Goal: Task Accomplishment & Management: Use online tool/utility

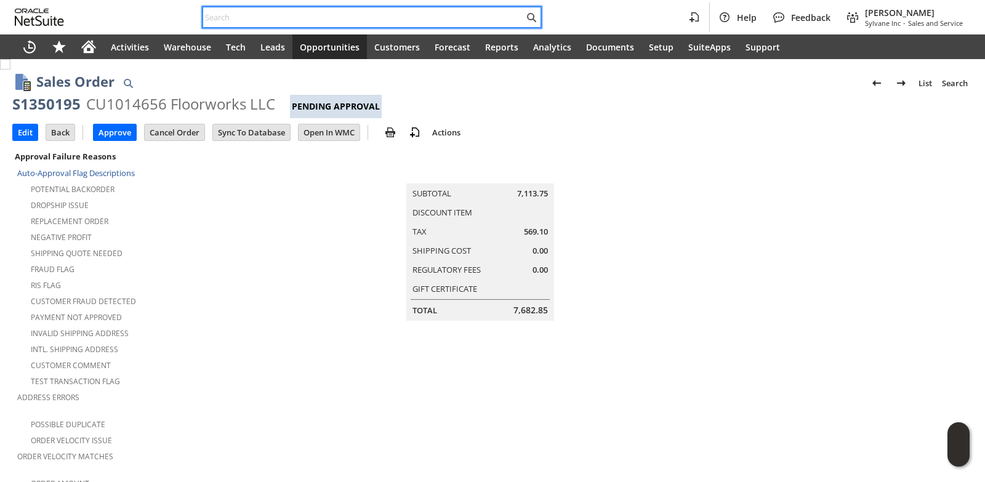
click at [253, 11] on input "text" at bounding box center [363, 17] width 321 height 15
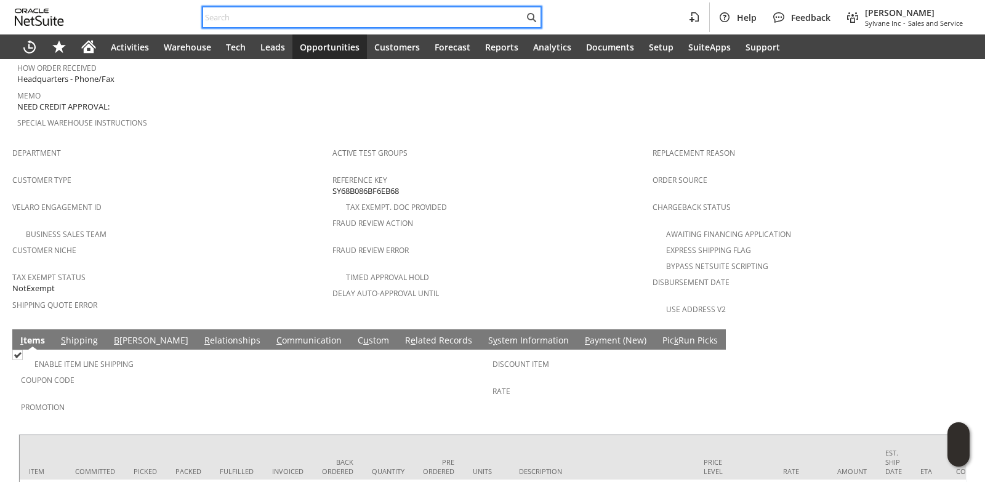
drag, startPoint x: 0, startPoint y: 0, endPoint x: 255, endPoint y: 11, distance: 255.1
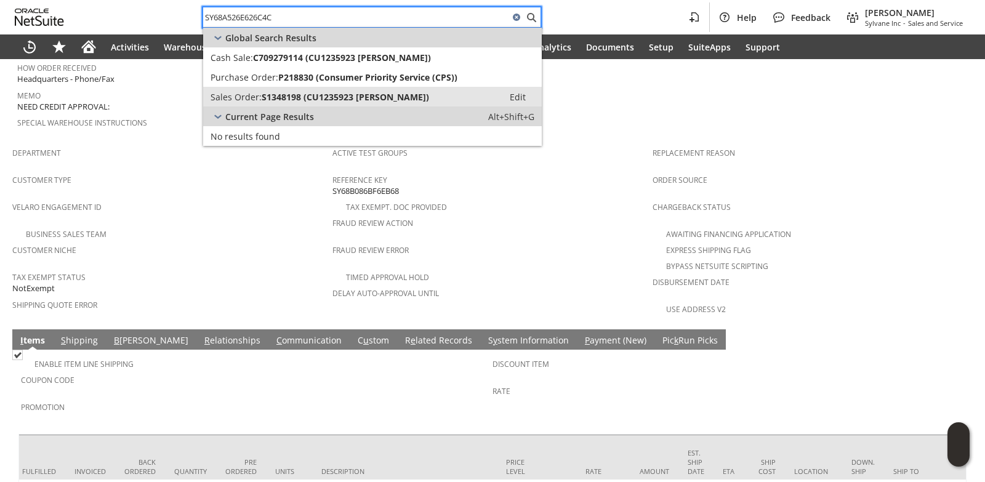
type input "SY68A526E626C4C"
click at [285, 98] on span "S1348198 (CU1235923 Olivia I Coffey)" at bounding box center [345, 97] width 167 height 12
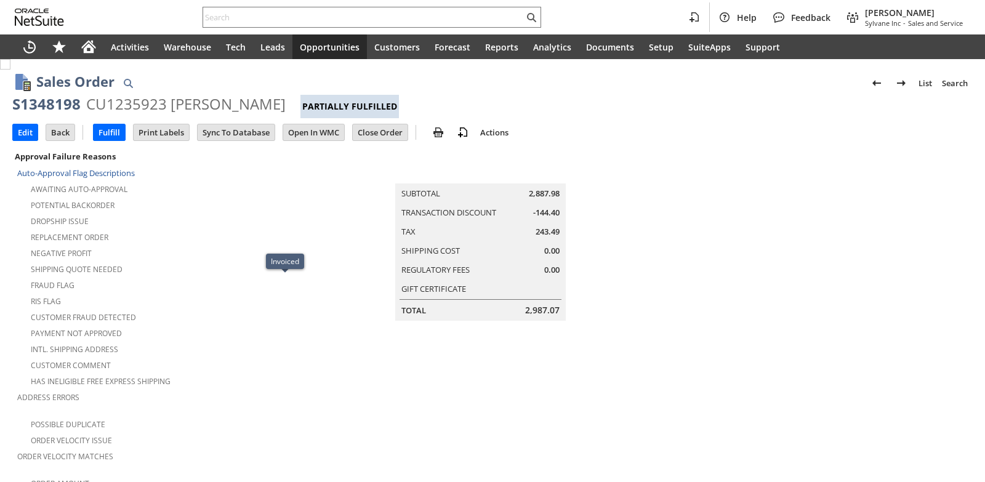
scroll to position [945, 0]
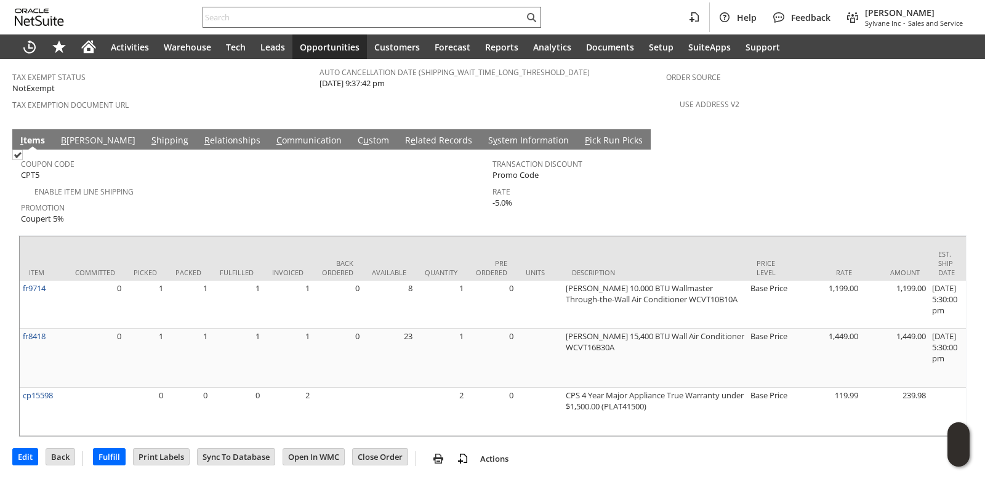
click at [239, 16] on input "text" at bounding box center [363, 17] width 321 height 15
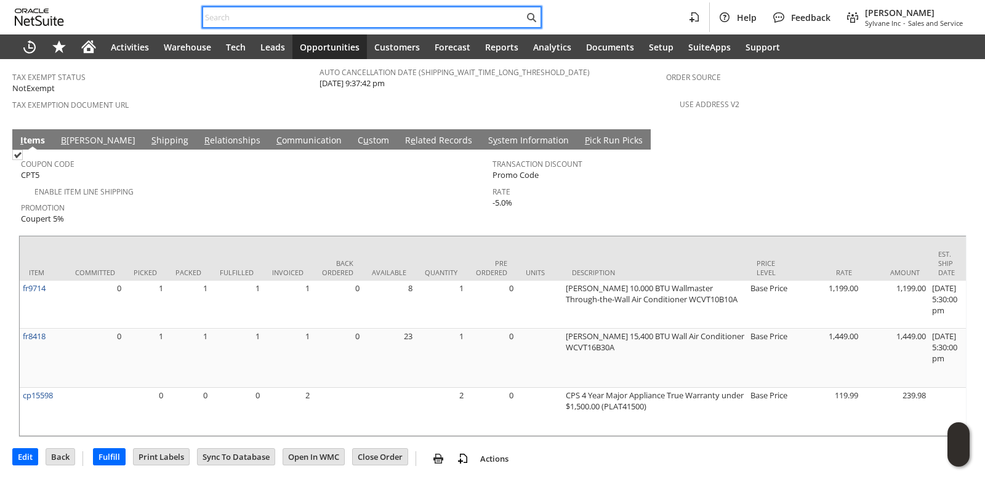
paste input "SY68AA0979BC788"
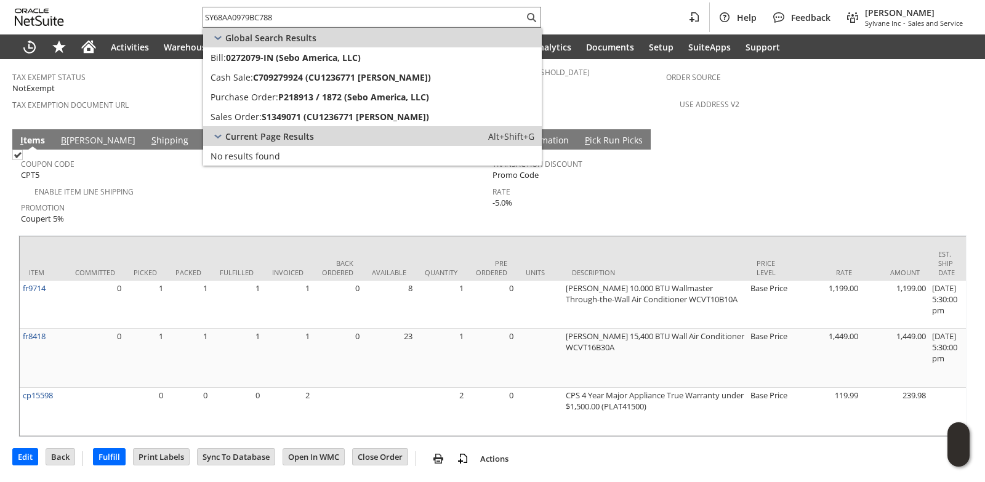
click at [161, 183] on td "Enable Item Line Shipping" at bounding box center [256, 191] width 471 height 16
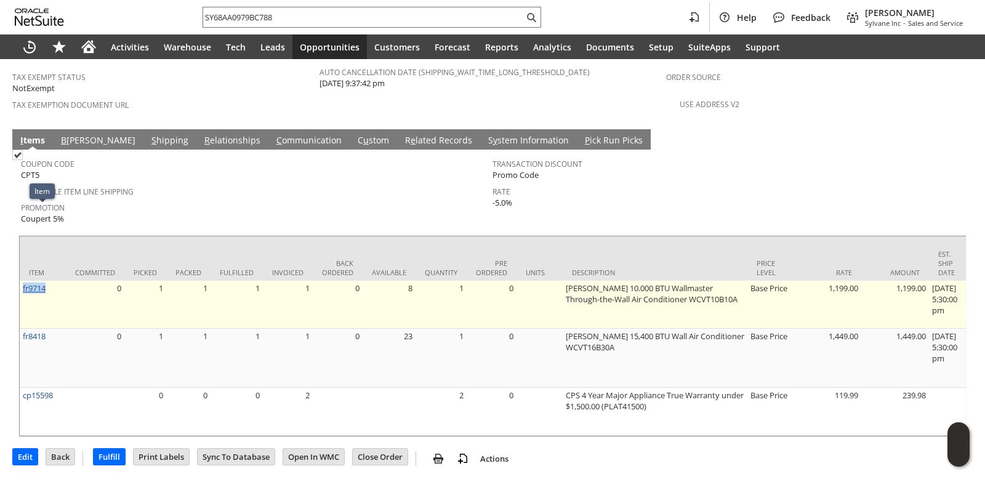
drag, startPoint x: 51, startPoint y: 210, endPoint x: 23, endPoint y: 212, distance: 27.8
click at [23, 281] on td "fr9714" at bounding box center [43, 305] width 46 height 48
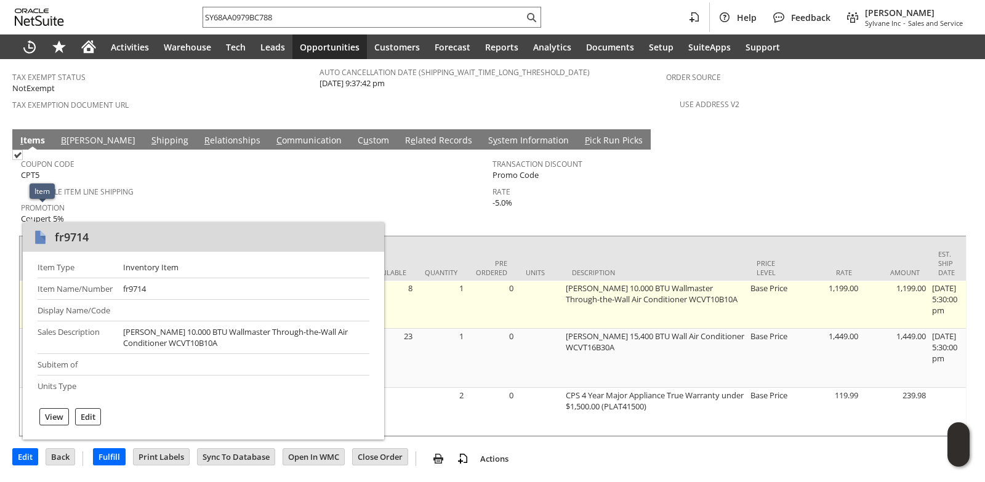
copy link "fr9714"
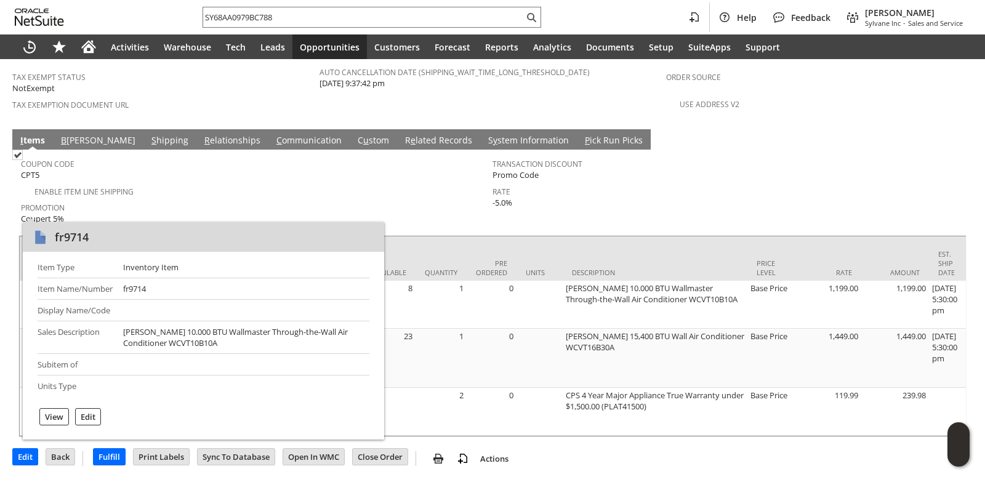
click at [243, 199] on span "Promotion" at bounding box center [253, 206] width 465 height 14
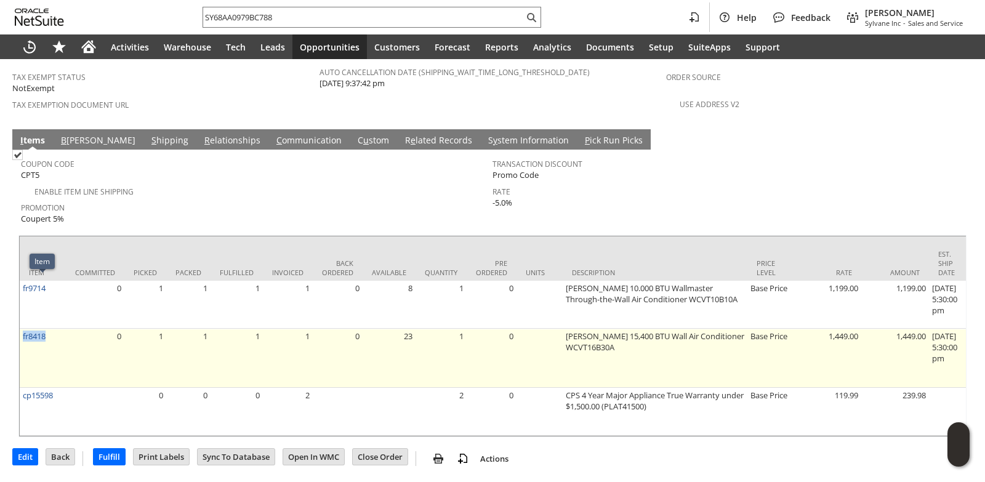
drag, startPoint x: 51, startPoint y: 283, endPoint x: 22, endPoint y: 284, distance: 29.6
click at [22, 329] on td "fr8418" at bounding box center [43, 358] width 46 height 59
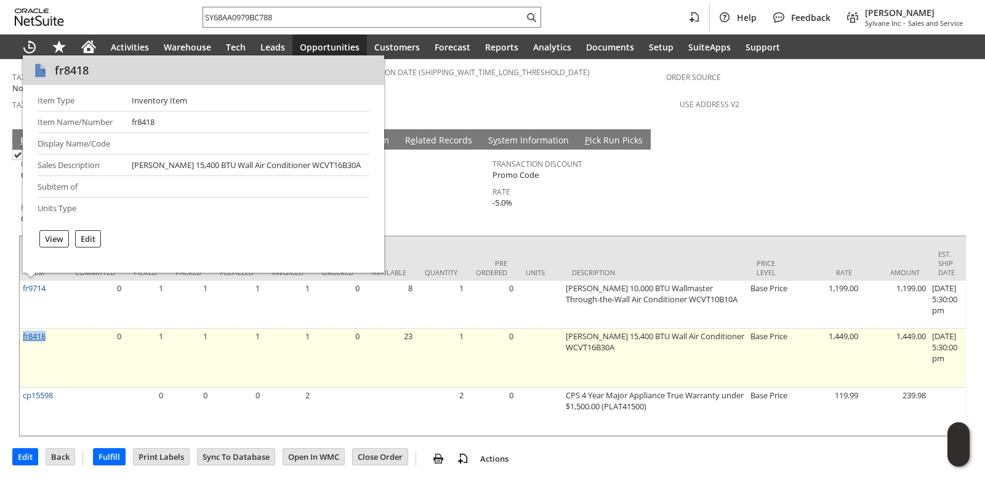
copy link "fr8418"
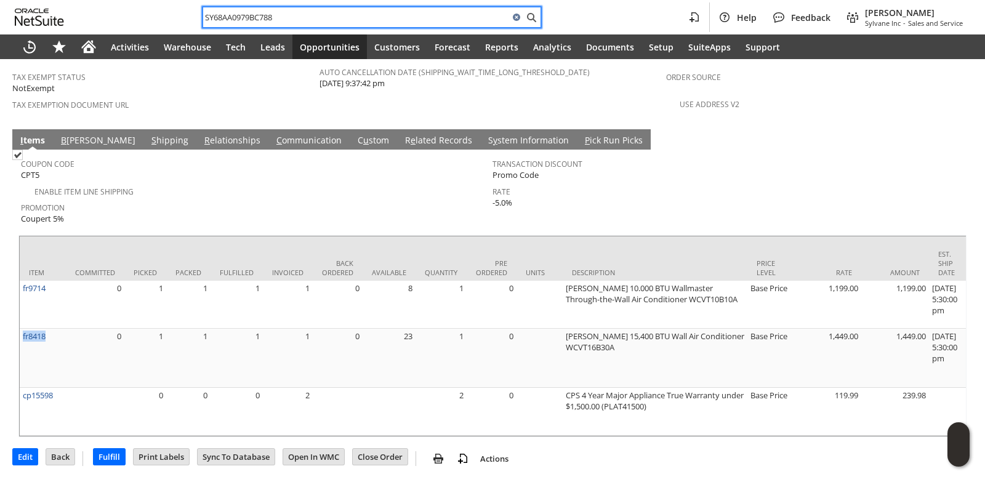
click at [311, 14] on input "SY68AA0979BC788" at bounding box center [356, 17] width 306 height 15
paste input "526E626C4C"
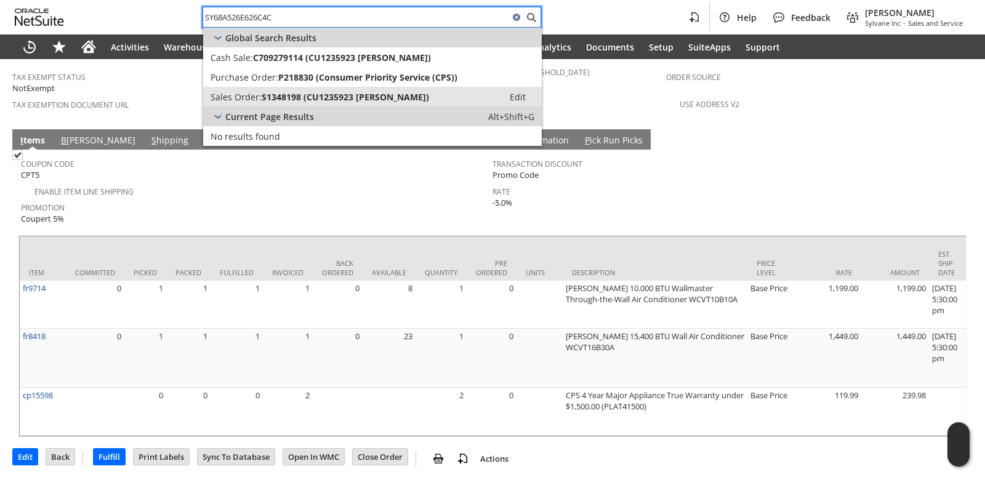
type input "SY68A526E626C4C"
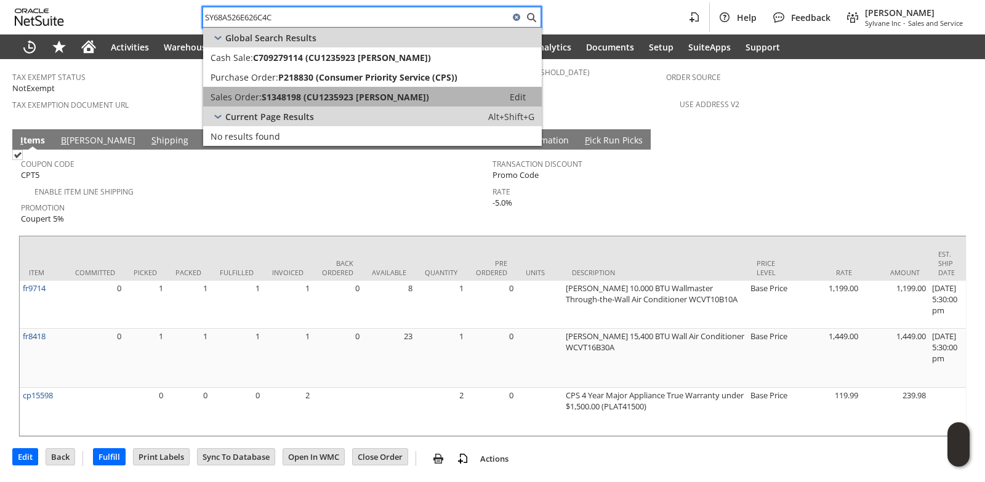
click at [329, 91] on span "S1348198 (CU1235923 Olivia I Coffey)" at bounding box center [345, 97] width 167 height 12
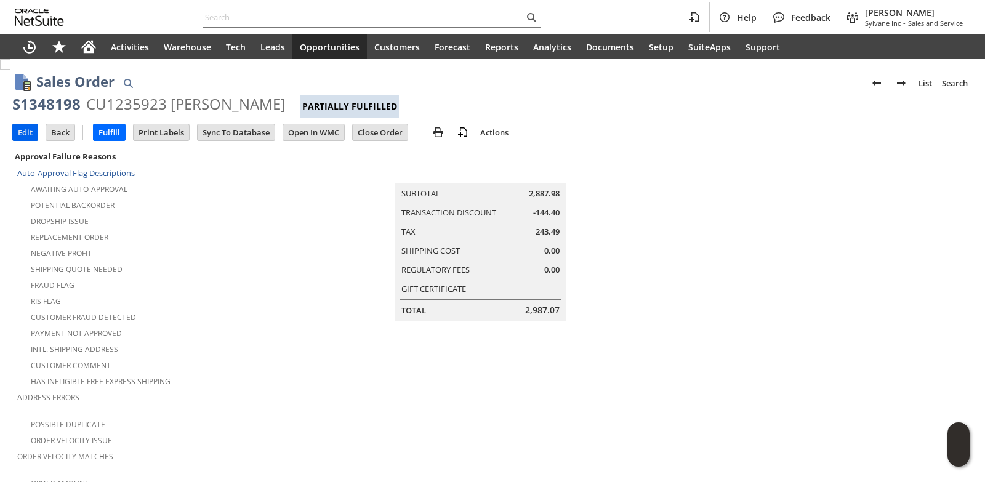
click at [35, 128] on input "Edit" at bounding box center [25, 132] width 25 height 16
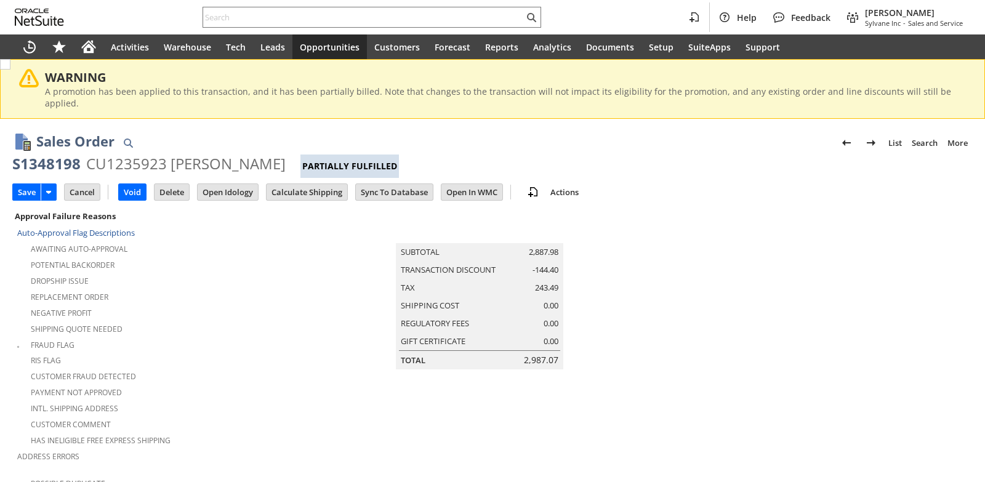
type input "Intelligent Recommendations¹⁰"
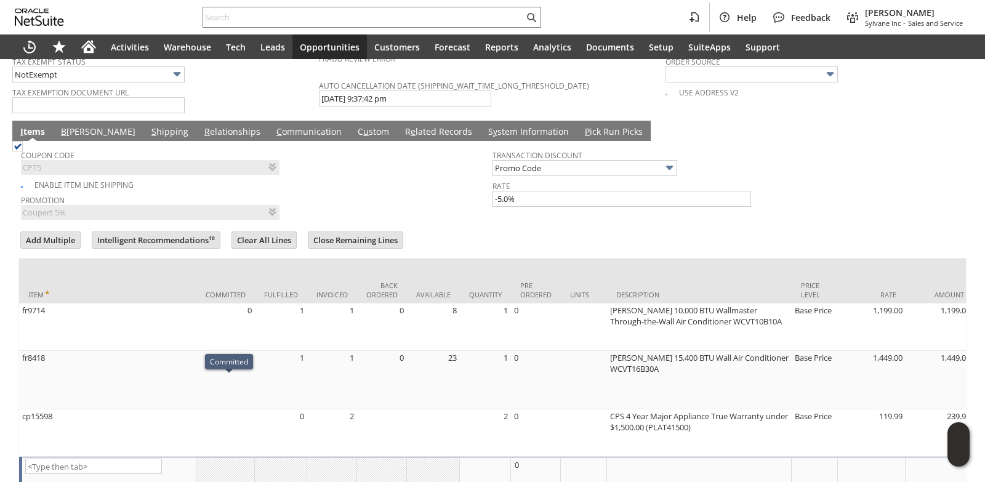
scroll to position [978, 0]
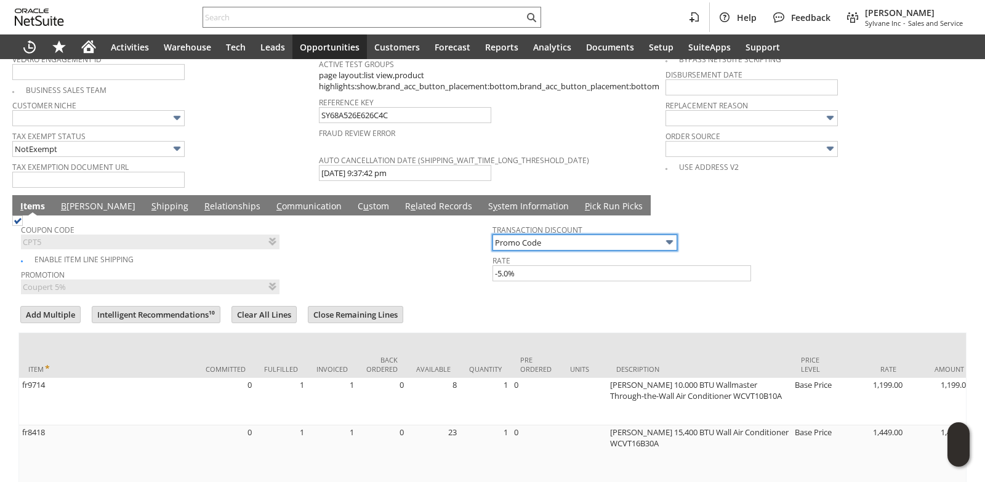
click at [629, 235] on input "Promo Code" at bounding box center [584, 243] width 185 height 16
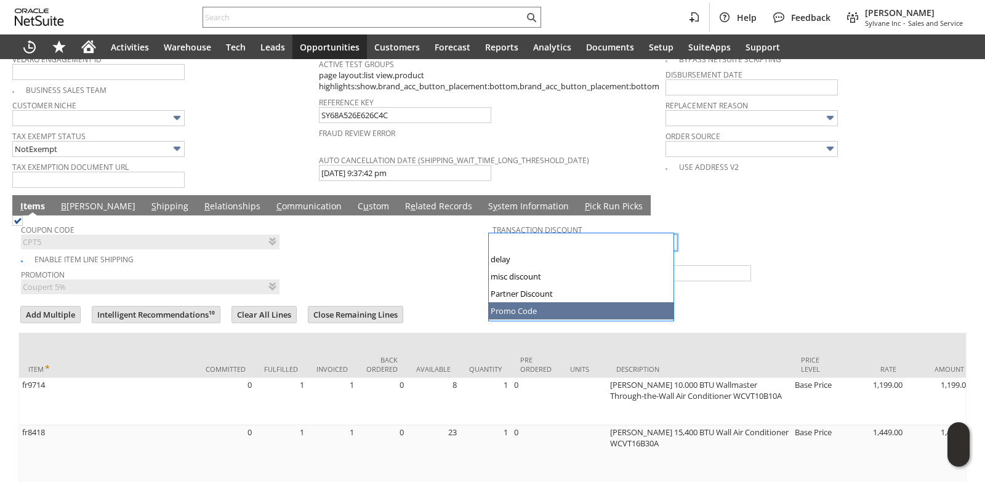
click at [394, 227] on div "Coupon Code CPT5" at bounding box center [253, 235] width 465 height 28
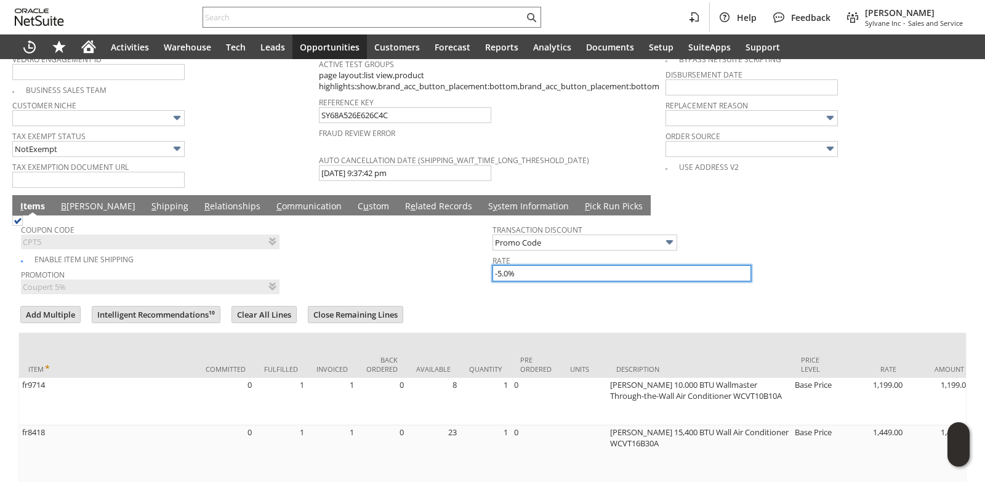
drag, startPoint x: 499, startPoint y: 256, endPoint x: 519, endPoint y: 274, distance: 27.5
click at [499, 265] on input "-5.0%" at bounding box center [621, 273] width 259 height 16
type input "-10.0%"
click at [361, 251] on div "Enable Item Line Shipping" at bounding box center [256, 258] width 471 height 14
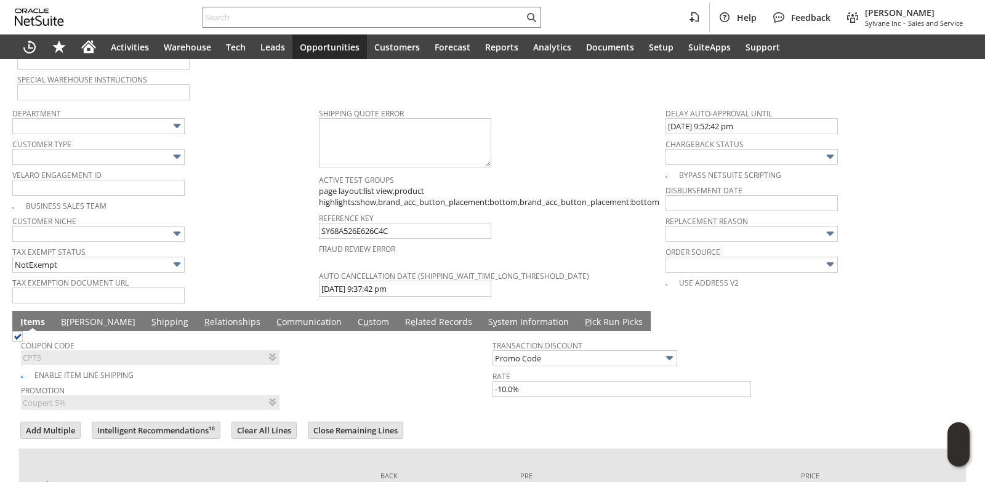
scroll to position [855, 0]
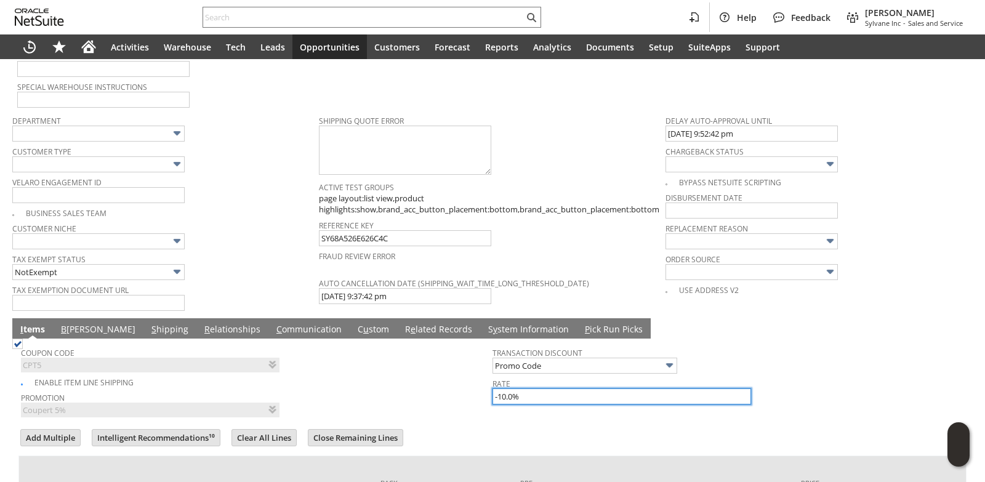
drag, startPoint x: 534, startPoint y: 380, endPoint x: 374, endPoint y: 384, distance: 159.5
click at [375, 383] on tr "Coupon Code CPT5 Enable Item Line Shipping Promotion Coupert 5% List Transactio…" at bounding box center [492, 380] width 943 height 78
click at [419, 374] on td "Enable Item Line Shipping" at bounding box center [256, 381] width 471 height 15
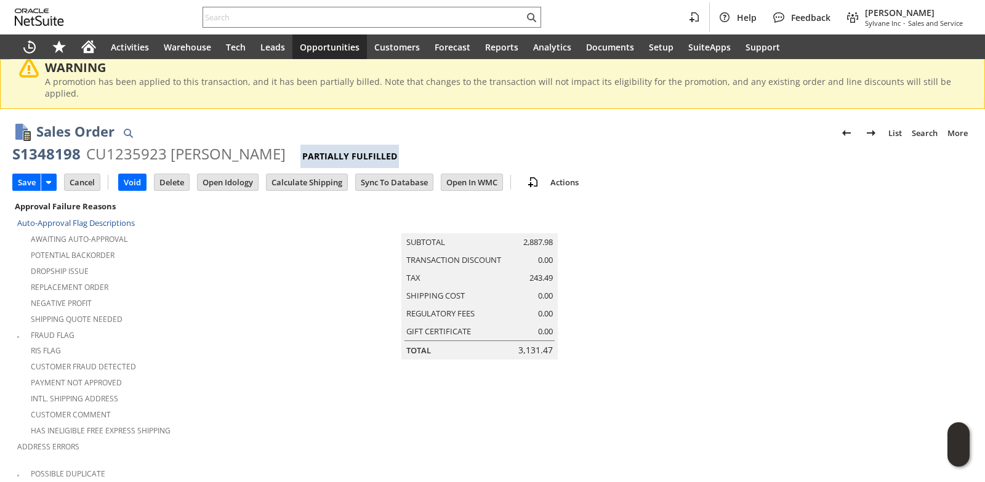
scroll to position [0, 0]
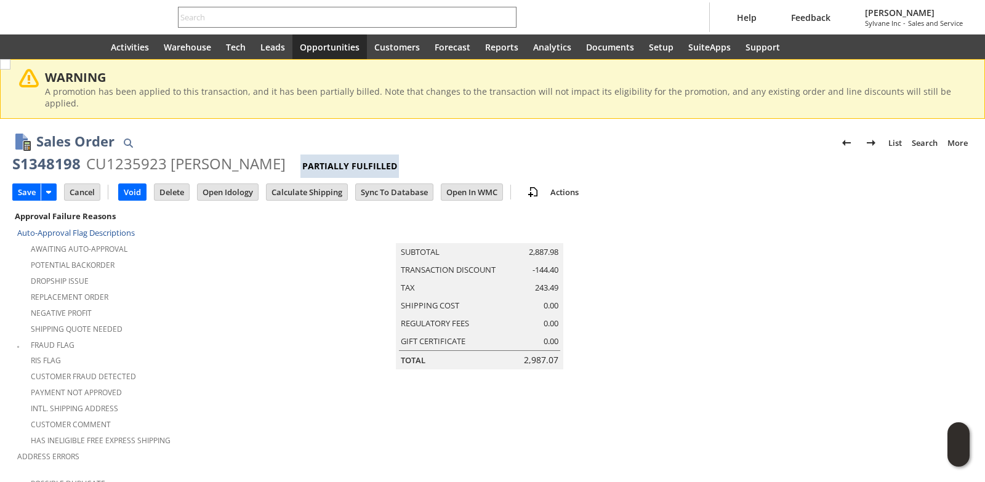
type input "Intelligent Recommendations¹⁰"
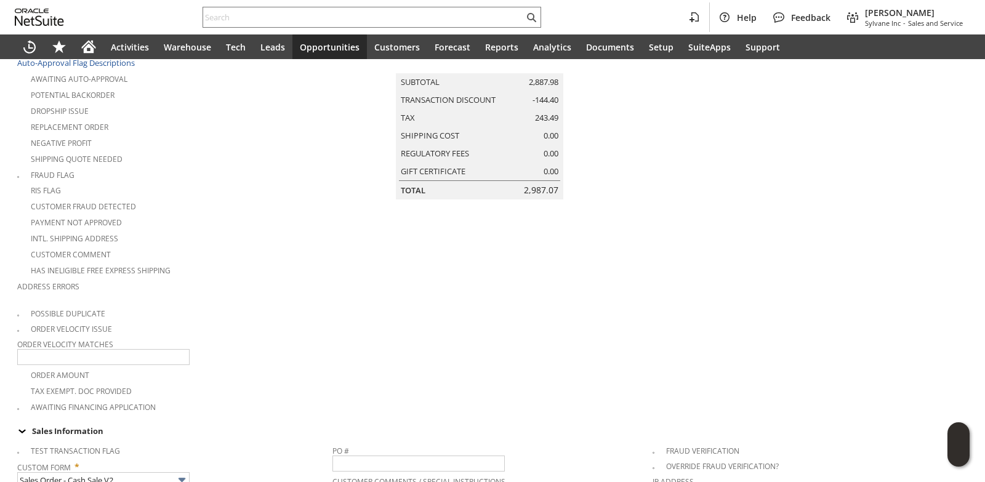
scroll to position [79, 0]
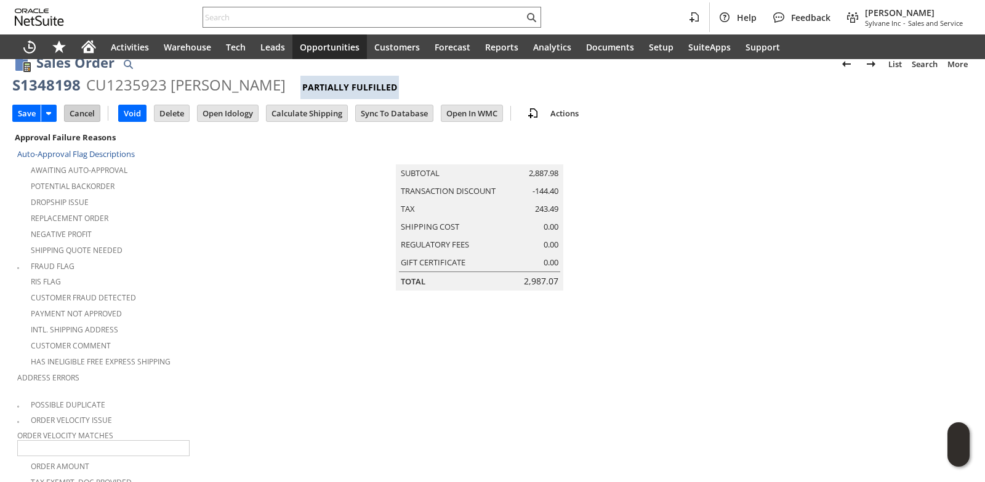
click at [83, 105] on input "Cancel" at bounding box center [82, 113] width 35 height 16
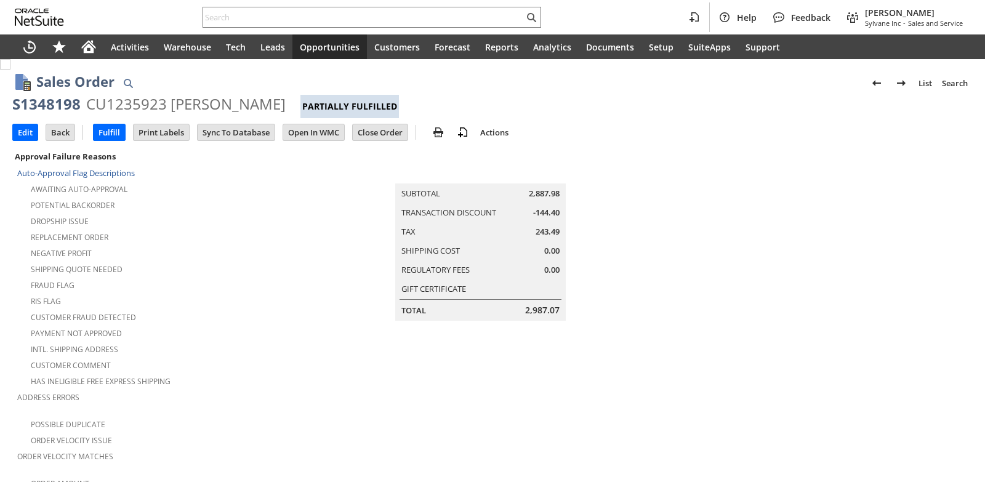
scroll to position [554, 0]
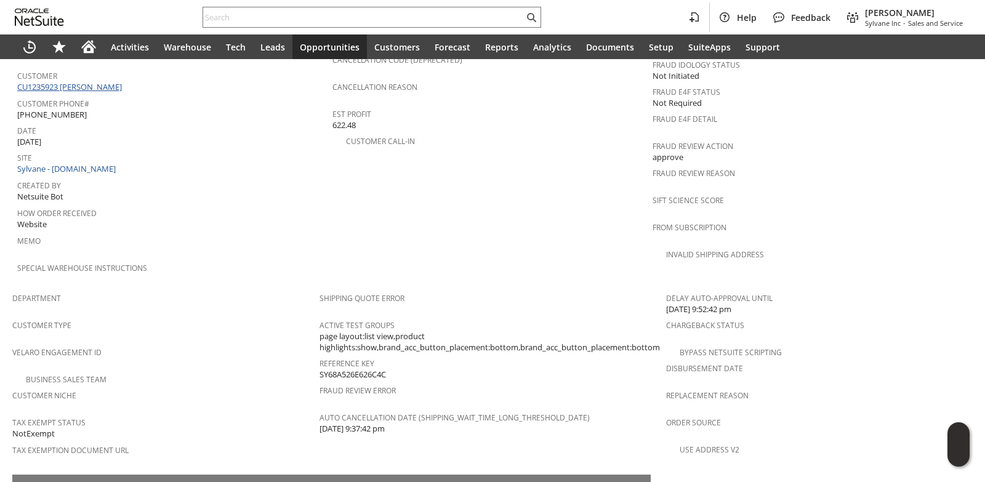
click at [103, 81] on link "CU1235923 [PERSON_NAME]" at bounding box center [71, 86] width 108 height 11
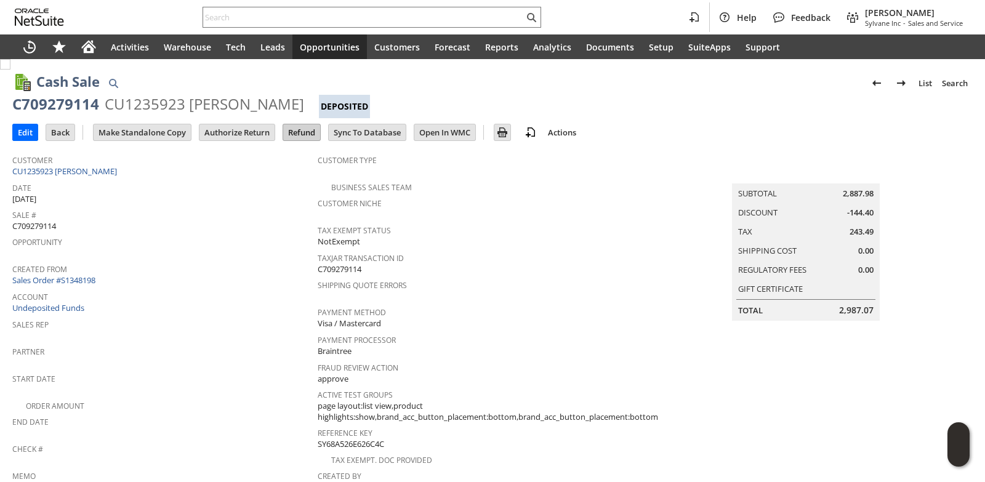
click at [316, 132] on input "Refund" at bounding box center [301, 132] width 37 height 16
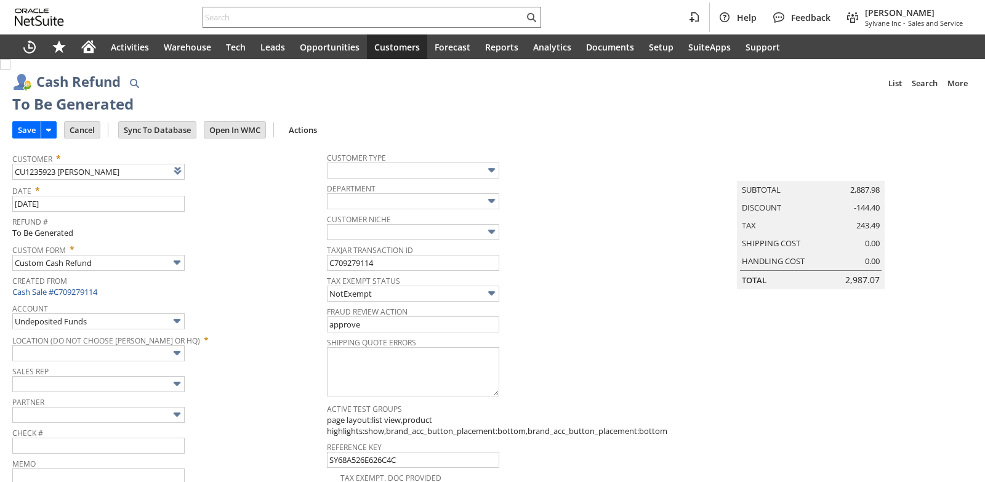
type input "Regions - Merchant 0414"
type input "Headquarters : Head... : Pending Testing"
type input "CPT5"
type input "Coupert 5%"
type input "-5.0%"
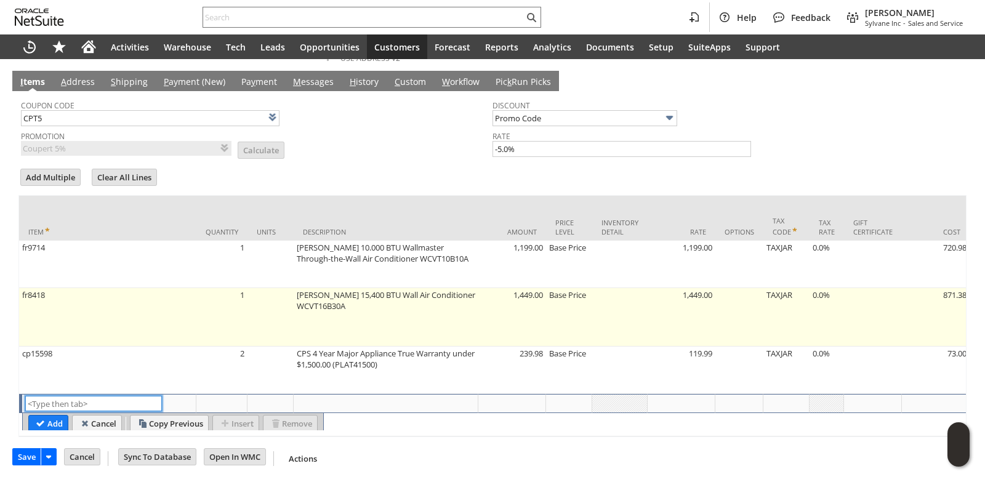
scroll to position [221, 0]
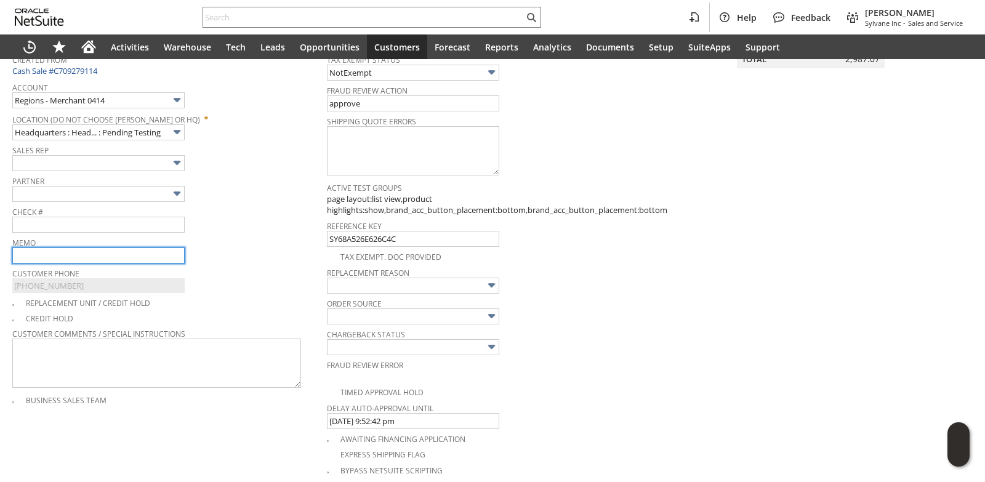
click at [114, 259] on input "text" at bounding box center [98, 255] width 172 height 16
type input "Just missed 10% [DATE]; refunding the difference"
click at [199, 233] on div "Check #" at bounding box center [166, 218] width 308 height 30
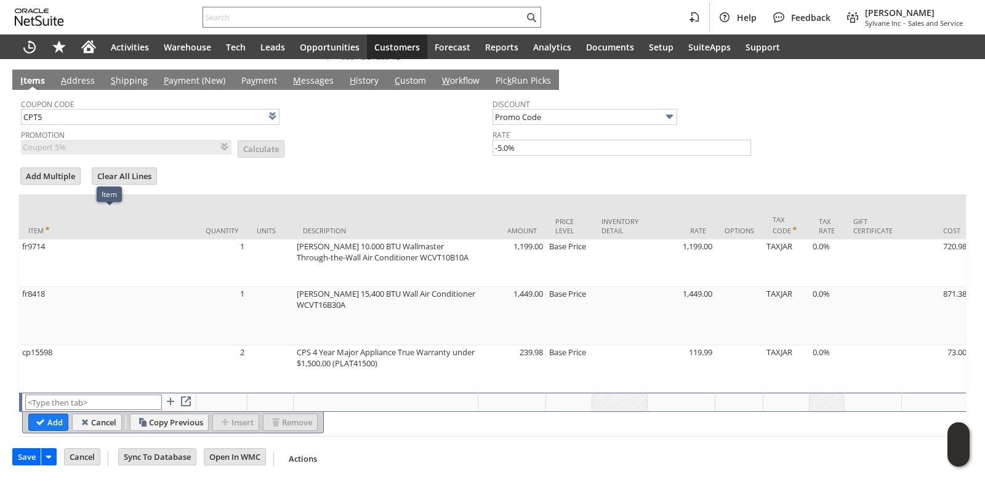
click at [119, 239] on td "fr9714" at bounding box center [107, 262] width 177 height 47
type input "fr9714"
type input "OK"
type input "Make Copy"
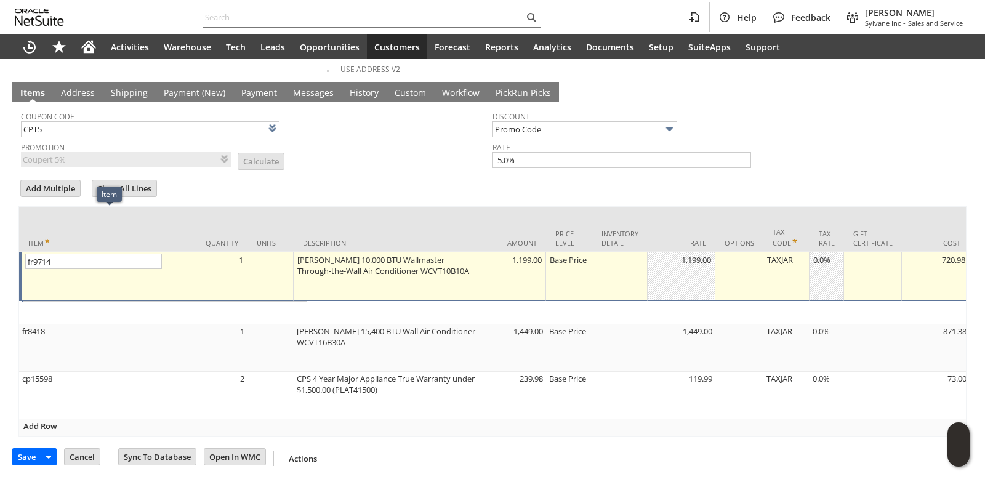
scroll to position [713, 0]
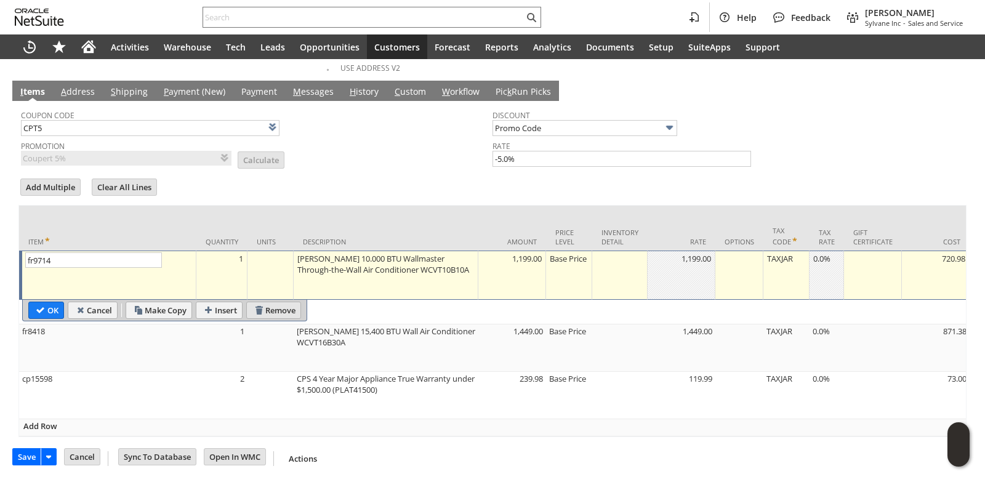
click at [262, 302] on input "Remove" at bounding box center [274, 310] width 54 height 16
type input "fr8418"
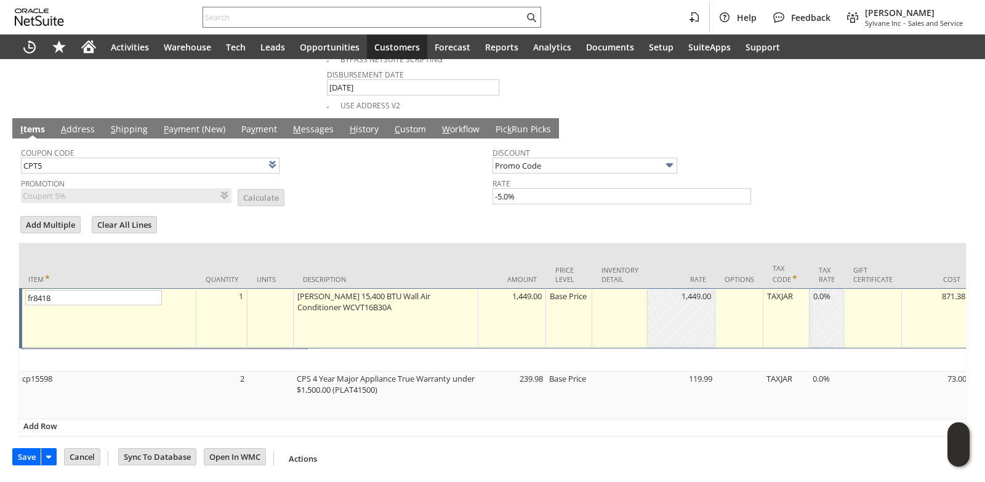
scroll to position [655, 0]
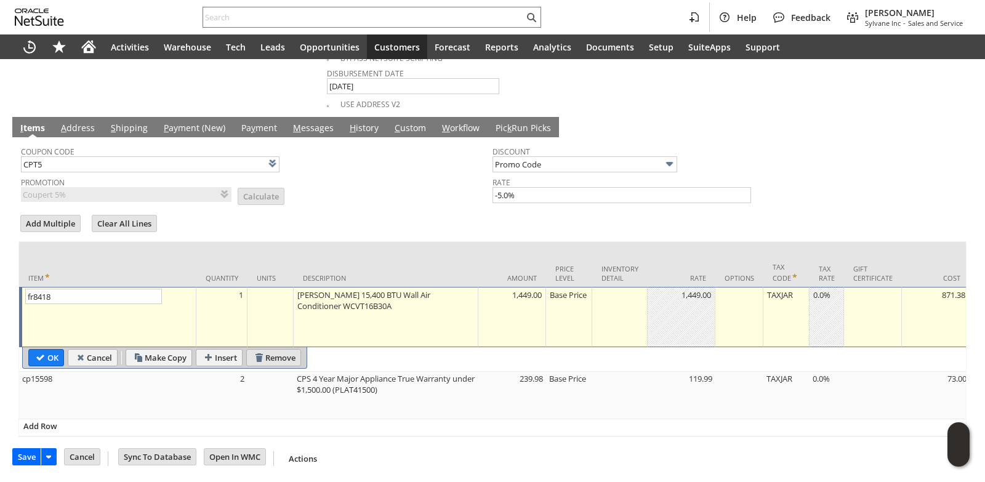
click at [276, 350] on input "Remove" at bounding box center [274, 358] width 54 height 16
type textarea "CPS 4 Year Major Appliance True Warranty under $1,500.00 (PLAT41500)"
type input "cp15598"
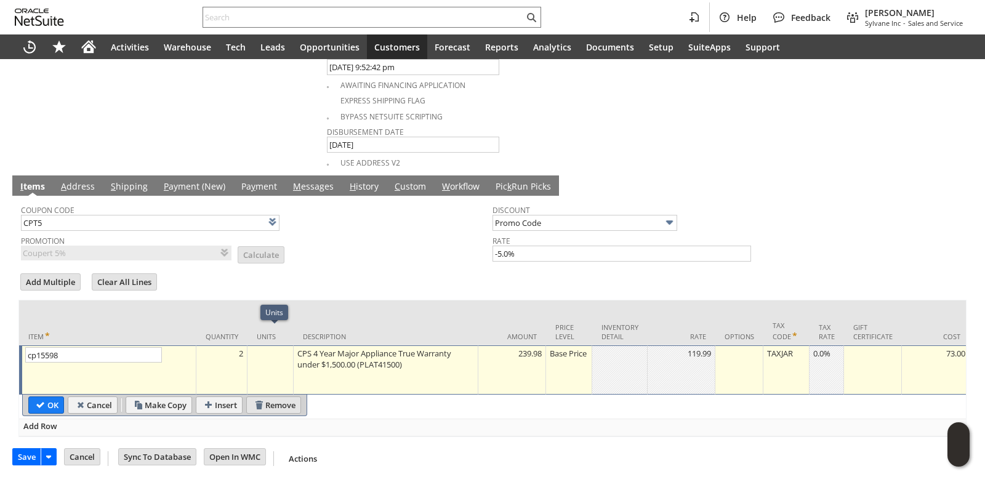
click at [293, 397] on input "Remove" at bounding box center [274, 405] width 54 height 16
type input "Add"
type input "Copy Previous"
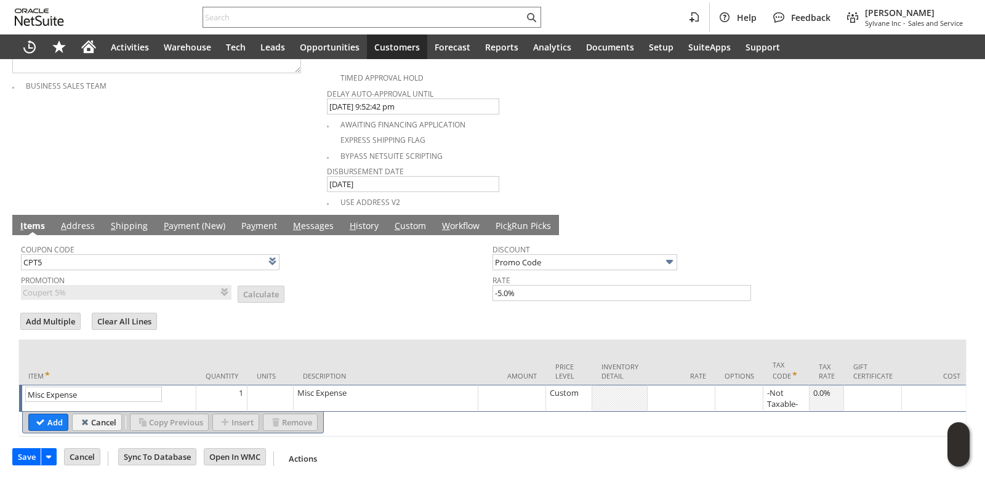
type input "Misc Expense"
click at [410, 394] on div "Misc Expense" at bounding box center [386, 393] width 178 height 12
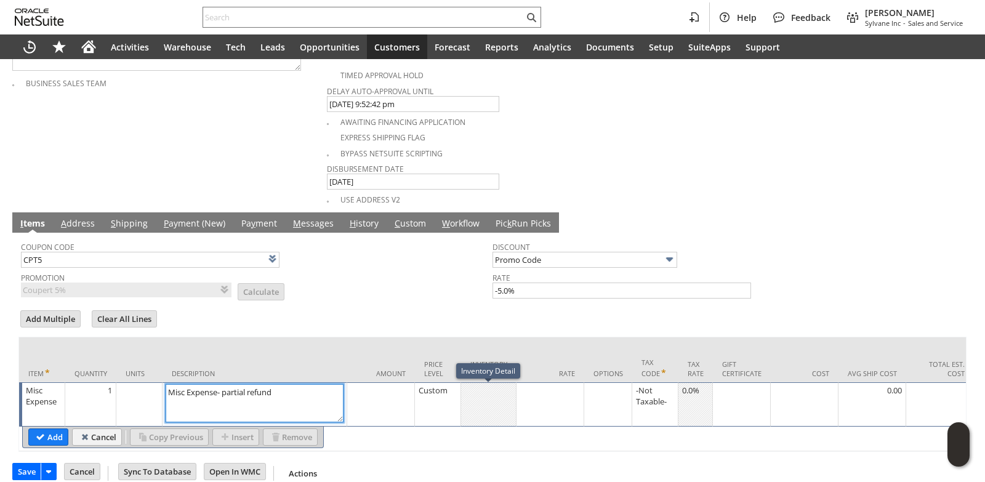
type textarea "Misc Expense- partial refund"
click at [567, 399] on td at bounding box center [550, 404] width 68 height 44
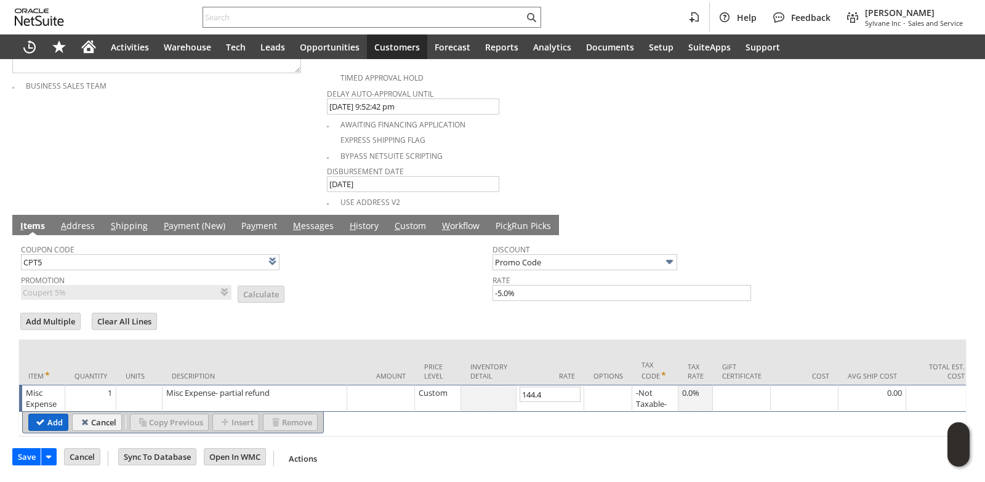
type input "144.40"
click at [44, 420] on input "Add" at bounding box center [48, 422] width 39 height 16
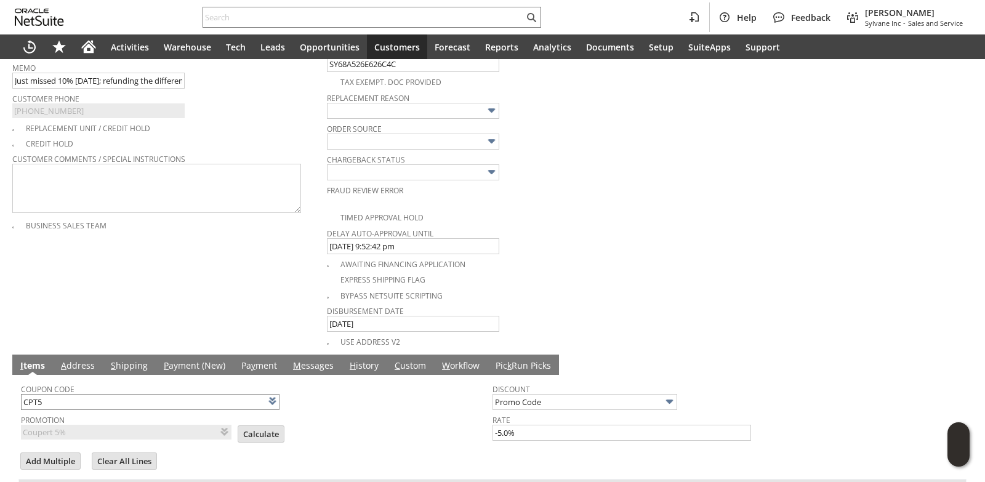
scroll to position [431, 0]
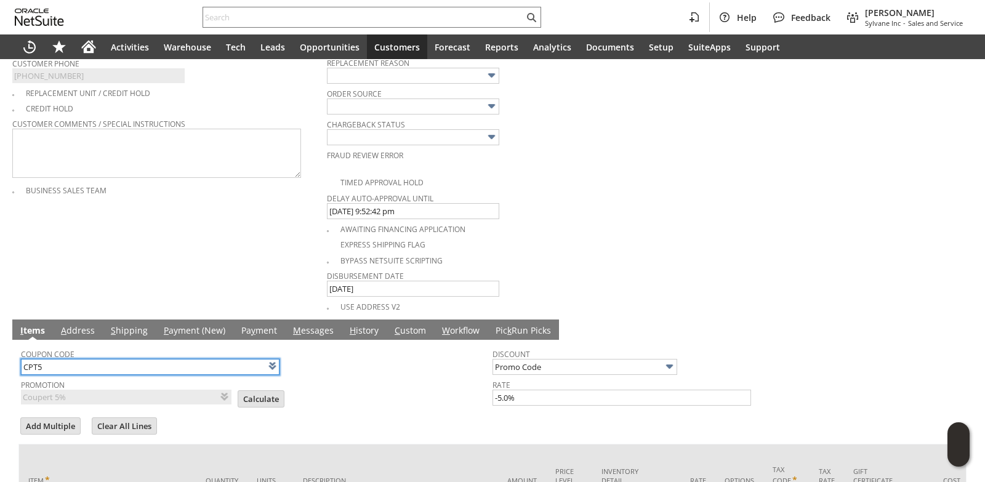
drag, startPoint x: 83, startPoint y: 364, endPoint x: 0, endPoint y: 362, distance: 83.1
click at [0, 365] on div "Cash Refund List Search More Add To Shortcuts To Be Generated Go Save Save Save…" at bounding box center [492, 116] width 985 height 976
click at [400, 393] on td "Promotion Coupert 5% List Calculate" at bounding box center [256, 391] width 471 height 30
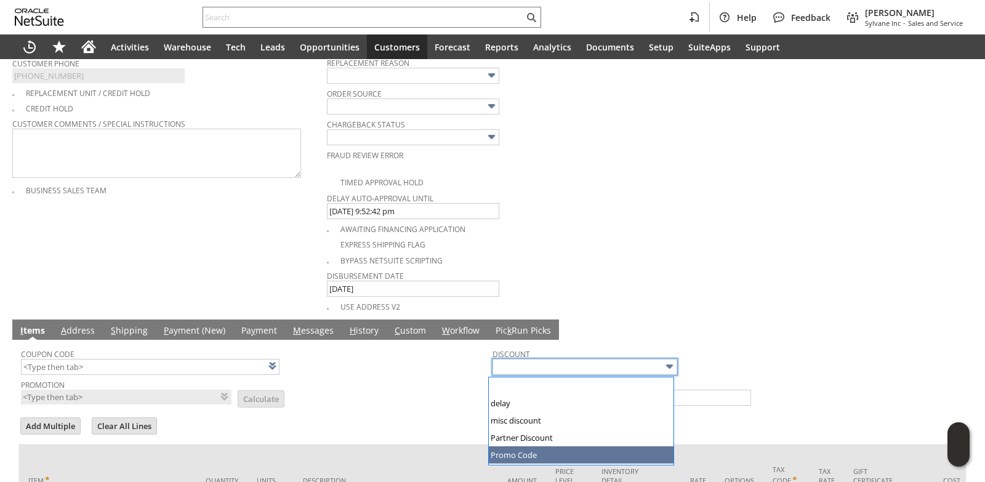
drag, startPoint x: 406, startPoint y: 371, endPoint x: 409, endPoint y: 350, distance: 21.3
click at [406, 353] on div "Coupon Code" at bounding box center [253, 360] width 465 height 30
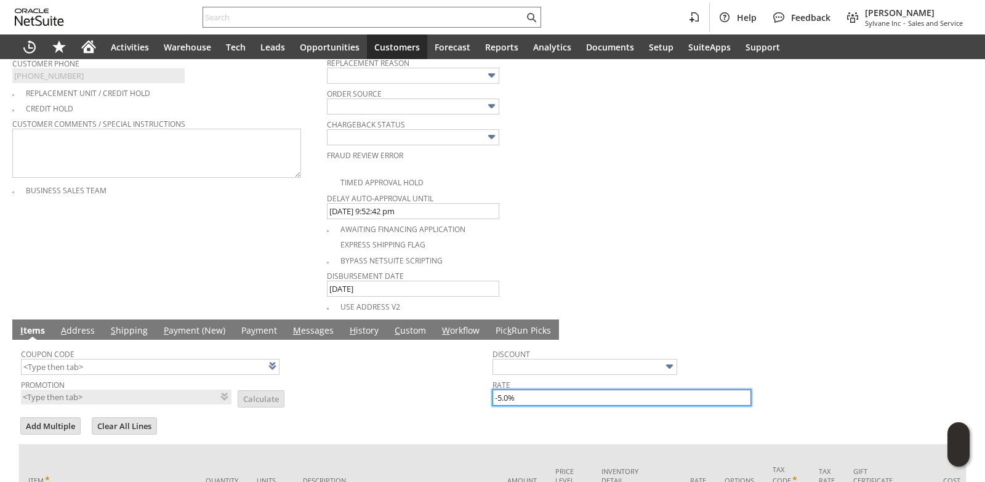
drag, startPoint x: 526, startPoint y: 403, endPoint x: 323, endPoint y: 395, distance: 202.7
click at [323, 395] on tr "Coupon Code Promotion List Calculate Discount Rate -5.0%" at bounding box center [492, 374] width 943 height 65
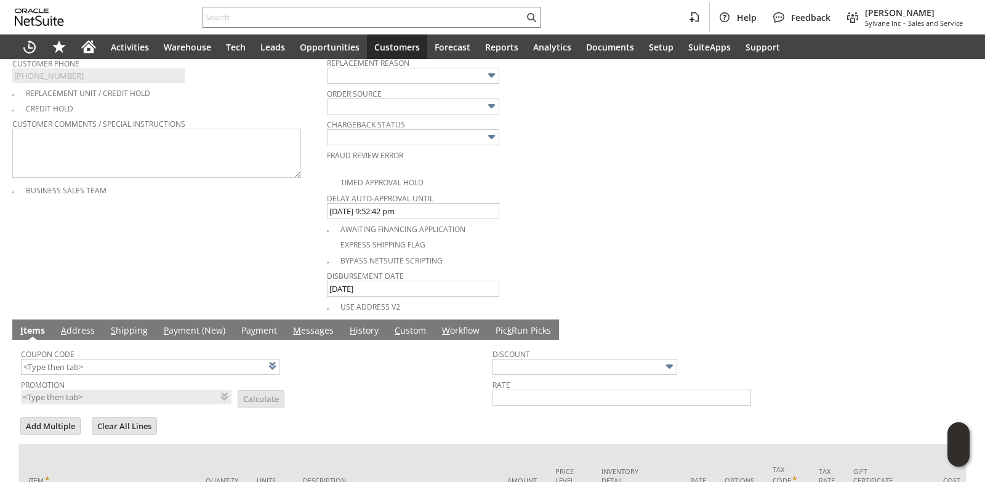
click at [323, 391] on td "Promotion List Calculate" at bounding box center [256, 391] width 471 height 30
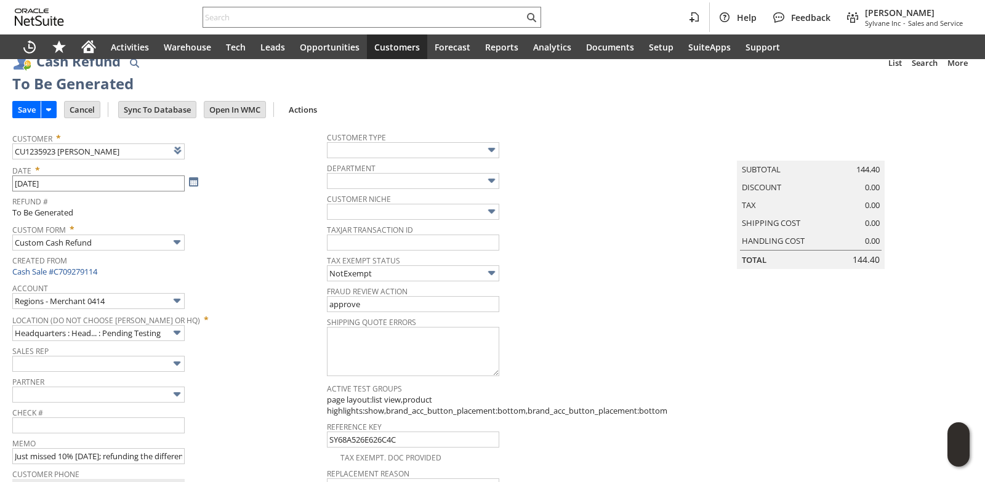
scroll to position [0, 0]
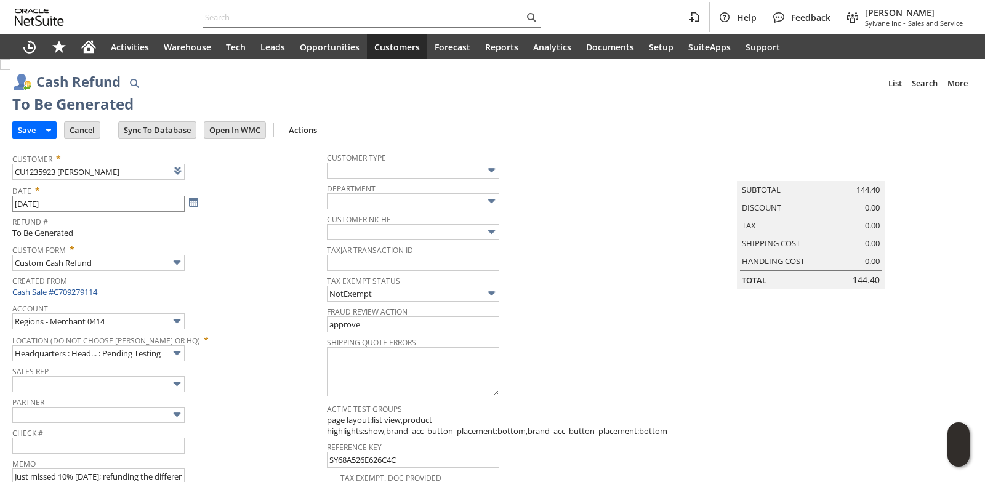
click at [18, 130] on input "Save" at bounding box center [27, 130] width 28 height 16
